Goal: Navigation & Orientation: Understand site structure

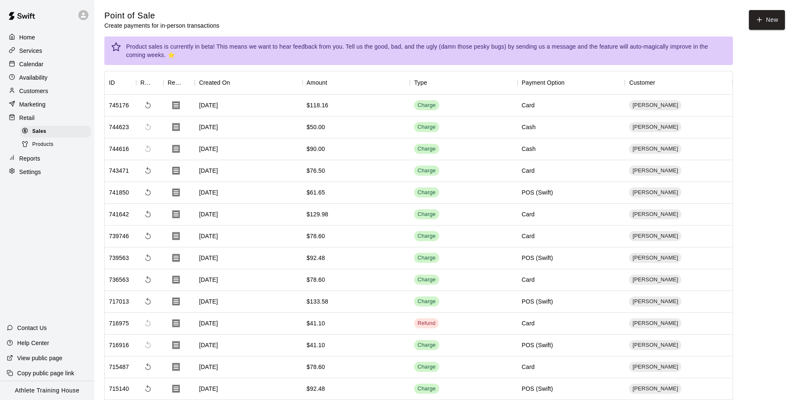
click at [40, 87] on div "Customers" at bounding box center [47, 91] width 81 height 13
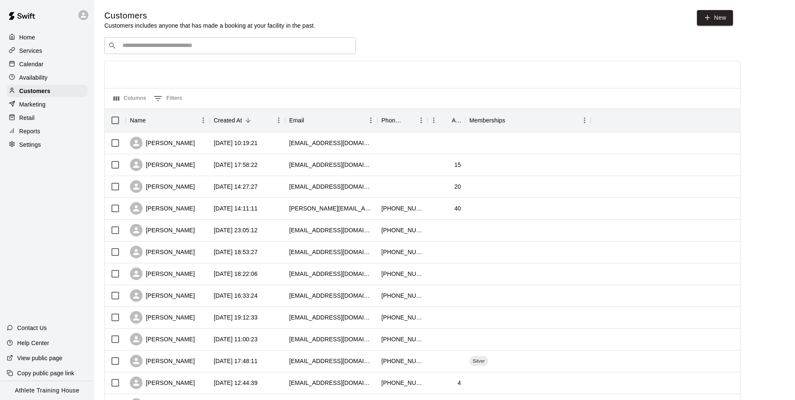
click at [44, 79] on p "Availability" at bounding box center [33, 77] width 29 height 8
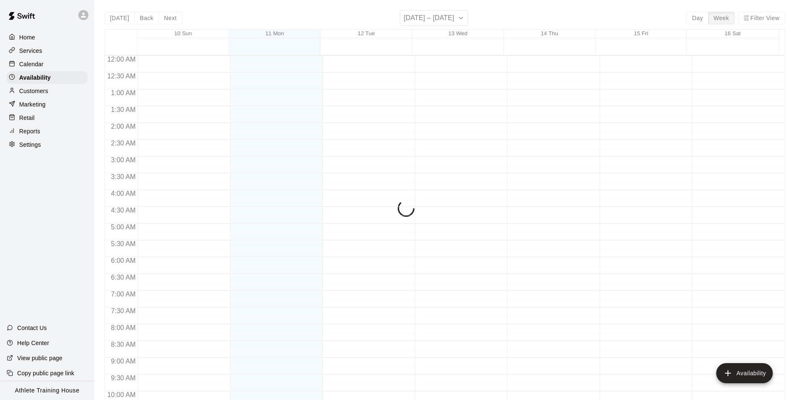
scroll to position [405, 0]
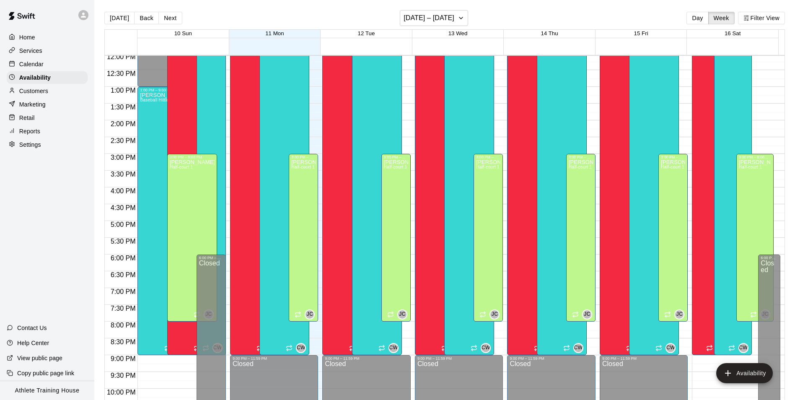
click at [39, 109] on p "Marketing" at bounding box center [32, 104] width 26 height 8
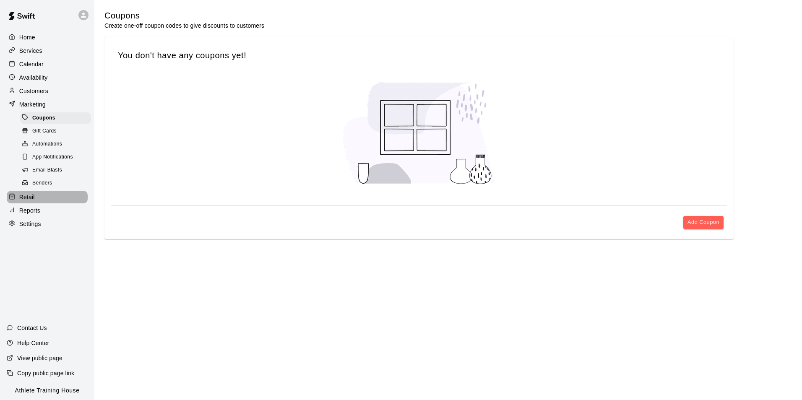
drag, startPoint x: 35, startPoint y: 208, endPoint x: 95, endPoint y: 125, distance: 101.5
click at [34, 203] on div "Retail" at bounding box center [47, 197] width 81 height 13
